Goal: Register for event/course

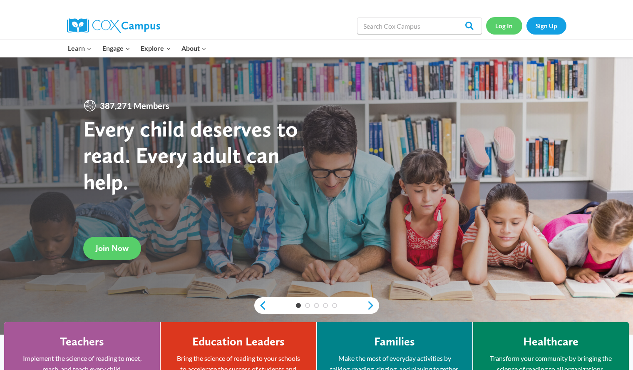
click at [506, 23] on link "Log In" at bounding box center [504, 25] width 36 height 17
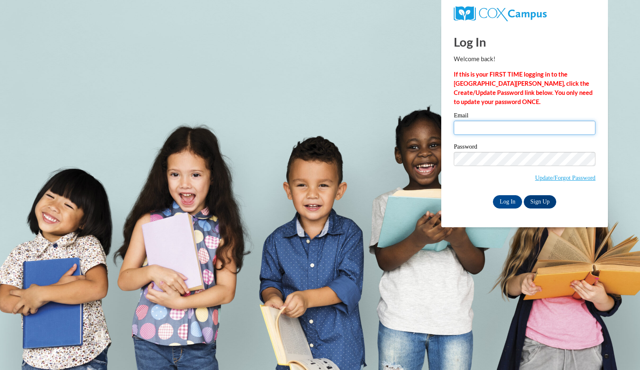
click at [472, 129] on input "Email" at bounding box center [524, 128] width 142 height 14
type input "aryanegreen@gmail.com"
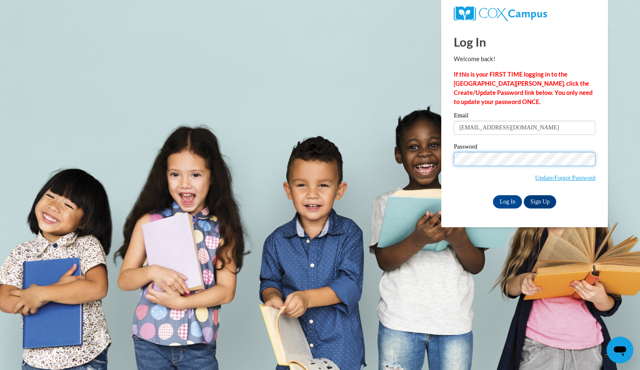
click at [493, 195] on input "Log In" at bounding box center [507, 201] width 29 height 13
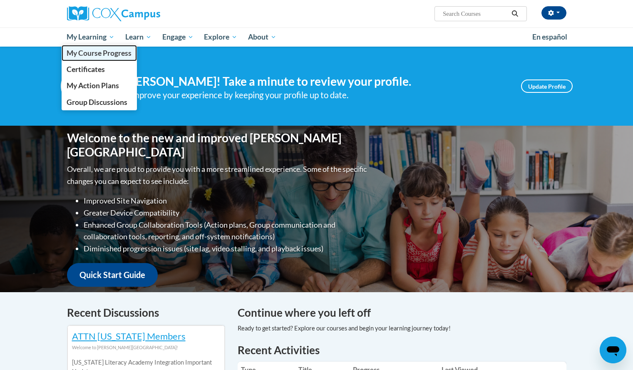
click at [112, 56] on span "My Course Progress" at bounding box center [99, 53] width 65 height 9
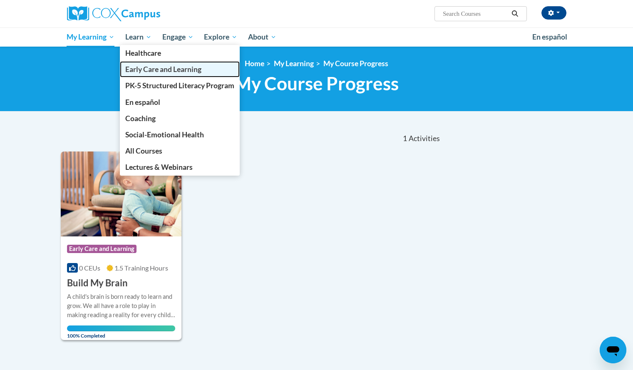
click at [163, 73] on span "Early Care and Learning" at bounding box center [163, 69] width 76 height 9
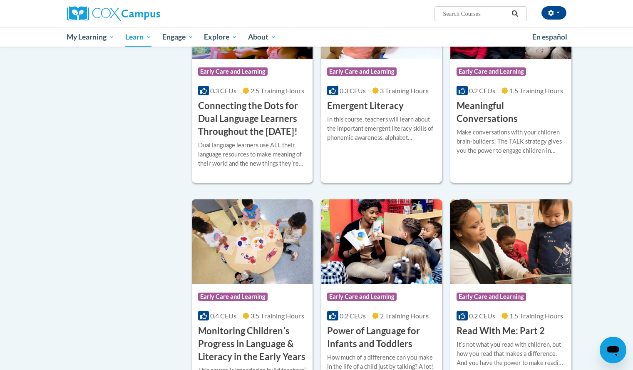
scroll to position [550, 0]
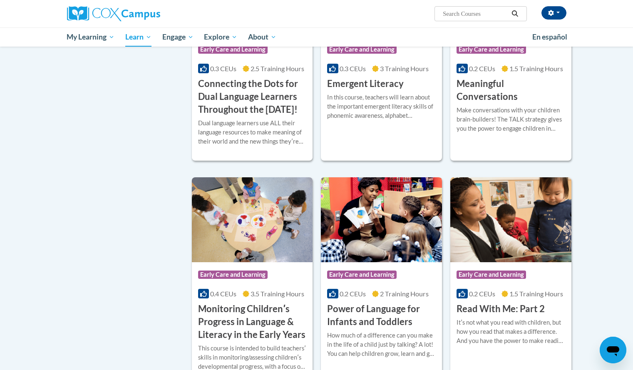
click at [393, 279] on span "Early Care and Learning" at bounding box center [362, 275] width 70 height 8
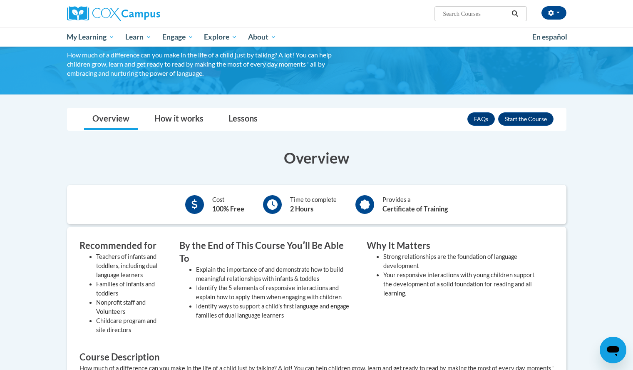
scroll to position [83, 0]
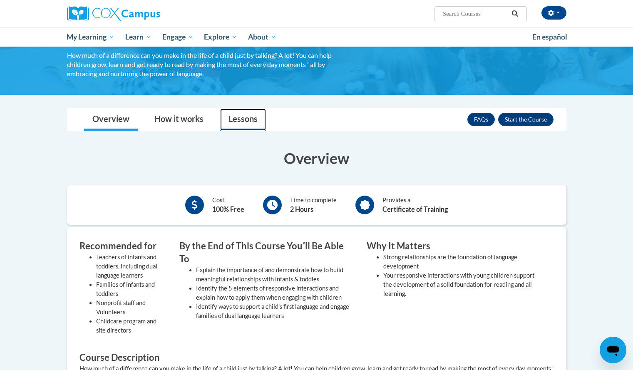
click at [225, 118] on link "Lessons" at bounding box center [243, 120] width 46 height 22
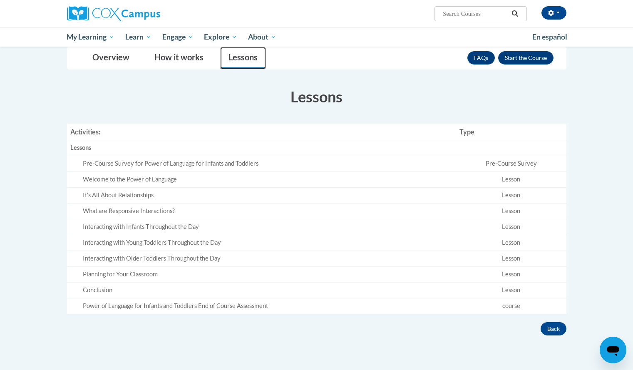
scroll to position [144, 0]
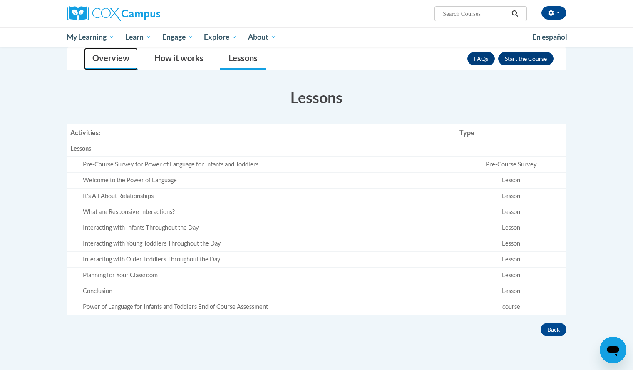
click at [105, 62] on link "Overview" at bounding box center [111, 59] width 54 height 22
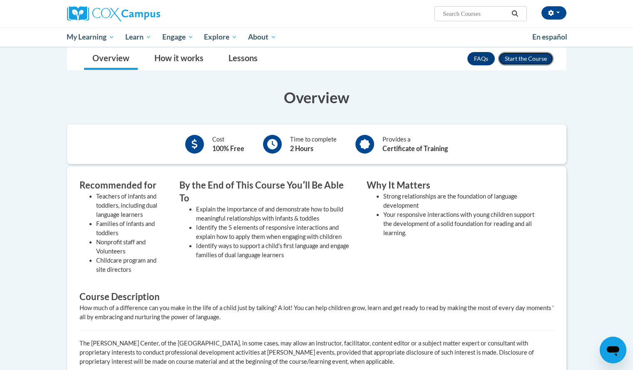
click at [548, 56] on button "Enroll" at bounding box center [525, 58] width 55 height 13
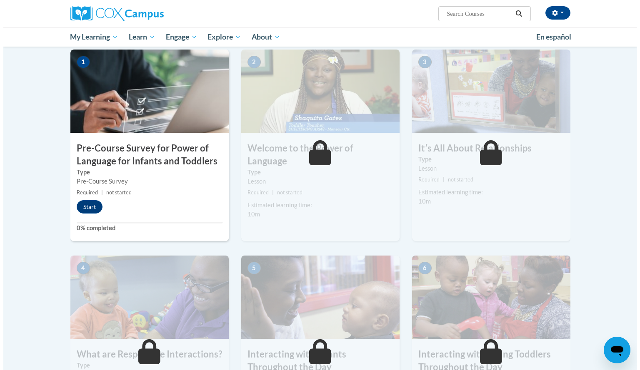
scroll to position [167, 0]
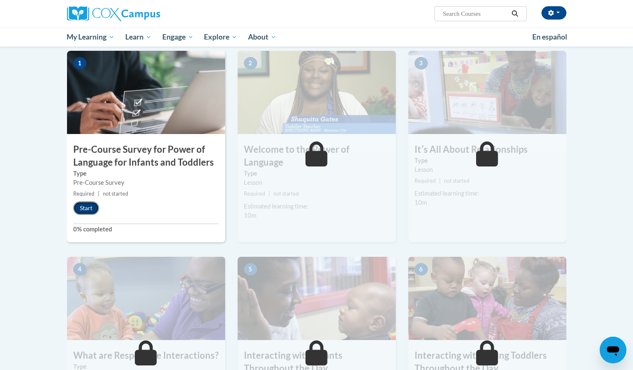
click at [93, 211] on button "Start" at bounding box center [86, 208] width 26 height 13
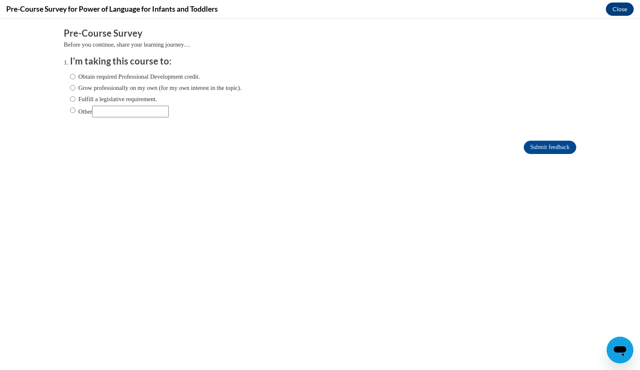
scroll to position [0, 0]
click at [130, 79] on label "Obtain required Professional Development credit." at bounding box center [135, 76] width 130 height 9
click at [75, 79] on input "Obtain required Professional Development credit." at bounding box center [72, 76] width 5 height 9
radio input "true"
click at [566, 142] on input "Submit feedback" at bounding box center [549, 147] width 52 height 13
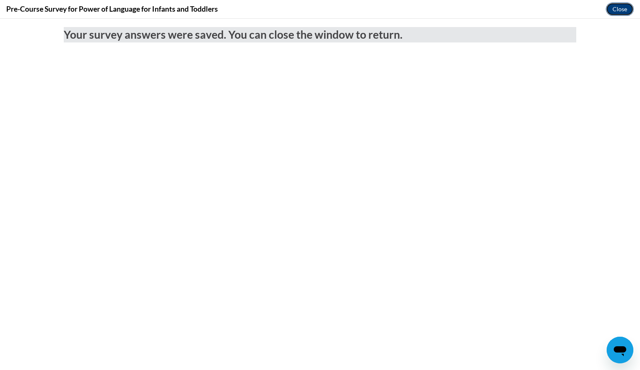
click at [620, 12] on button "Close" at bounding box center [619, 8] width 28 height 13
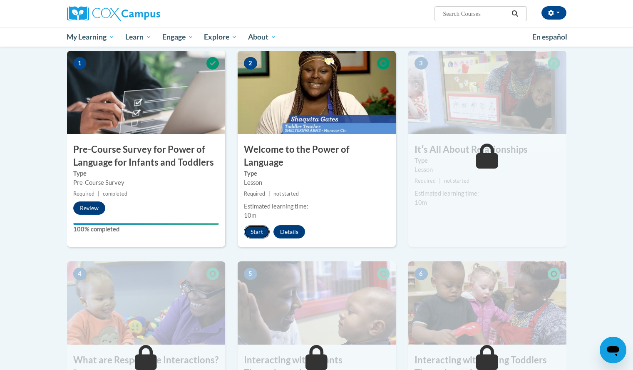
click at [259, 225] on button "Start" at bounding box center [257, 231] width 26 height 13
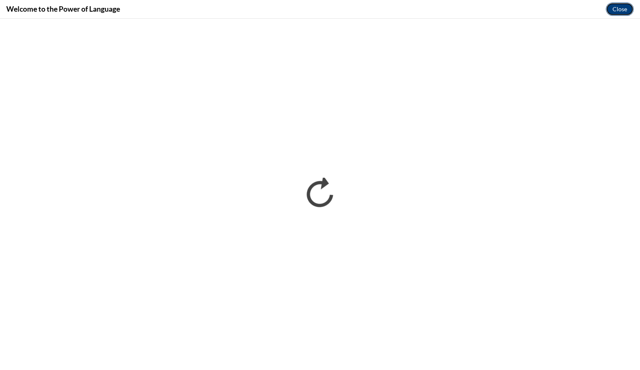
click at [624, 10] on button "Close" at bounding box center [619, 8] width 28 height 13
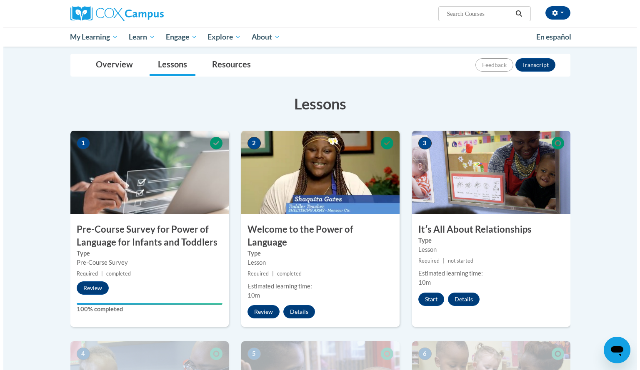
scroll to position [82, 0]
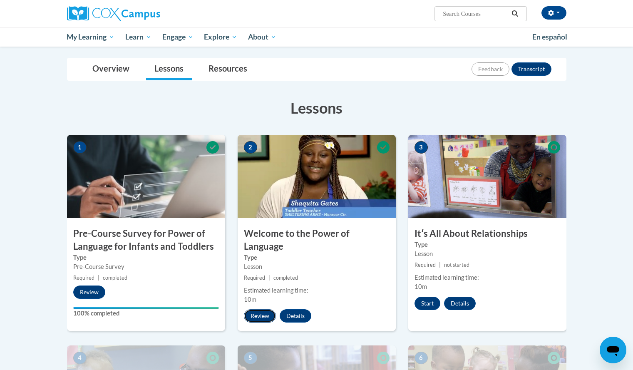
click at [261, 309] on button "Review" at bounding box center [260, 315] width 32 height 13
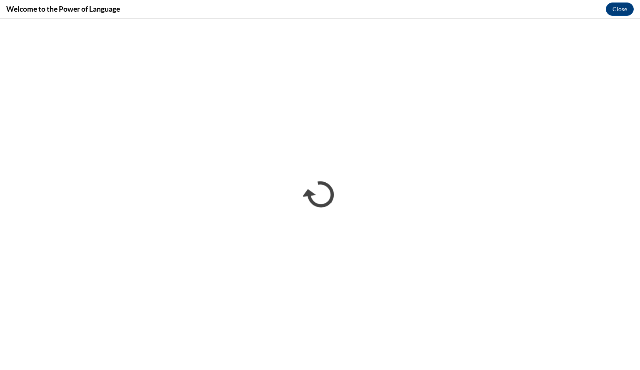
scroll to position [0, 0]
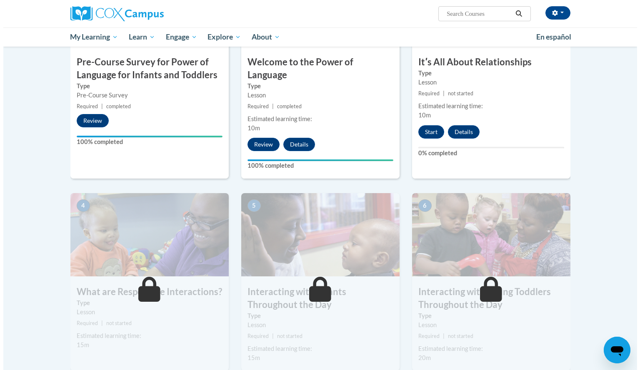
scroll to position [209, 0]
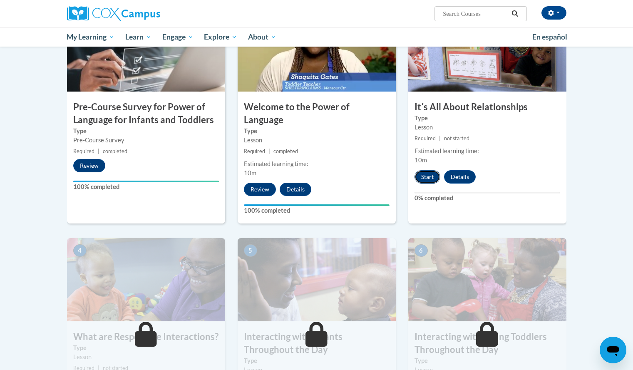
click at [426, 171] on button "Start" at bounding box center [428, 176] width 26 height 13
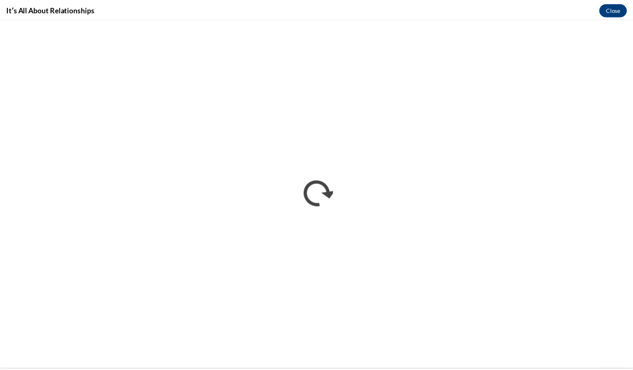
scroll to position [0, 0]
drag, startPoint x: 628, startPoint y: 8, endPoint x: 625, endPoint y: 16, distance: 7.9
click at [628, 8] on button "Close" at bounding box center [619, 8] width 28 height 13
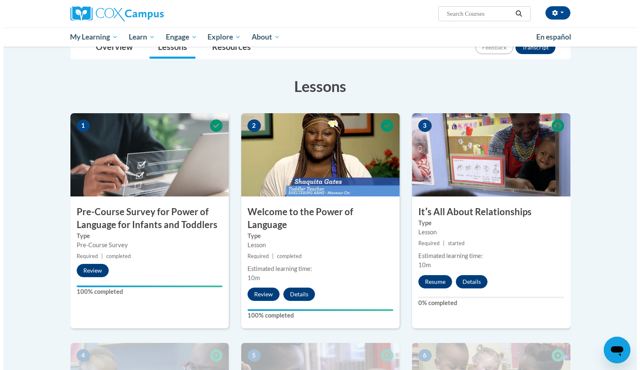
scroll to position [104, 0]
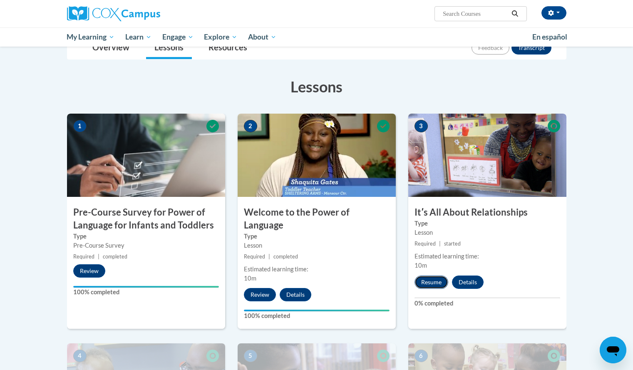
click at [431, 282] on button "Resume" at bounding box center [432, 282] width 34 height 13
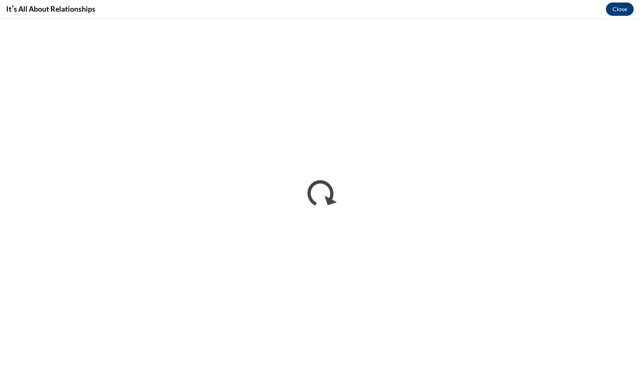
scroll to position [0, 0]
